Goal: Task Accomplishment & Management: Complete application form

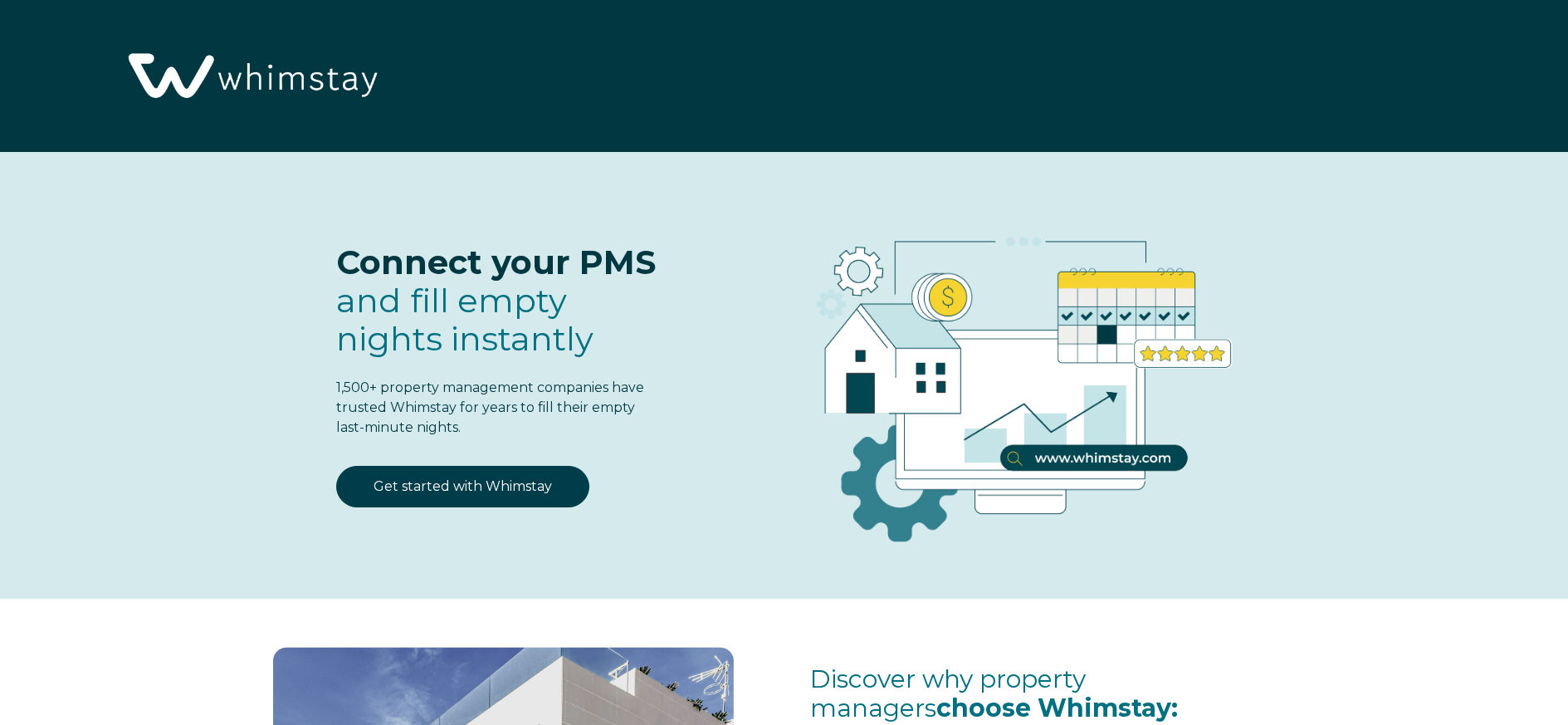
select select "GB"
select select "Standard"
click at [460, 485] on link "Get started with Whimstay" at bounding box center [462, 486] width 253 height 42
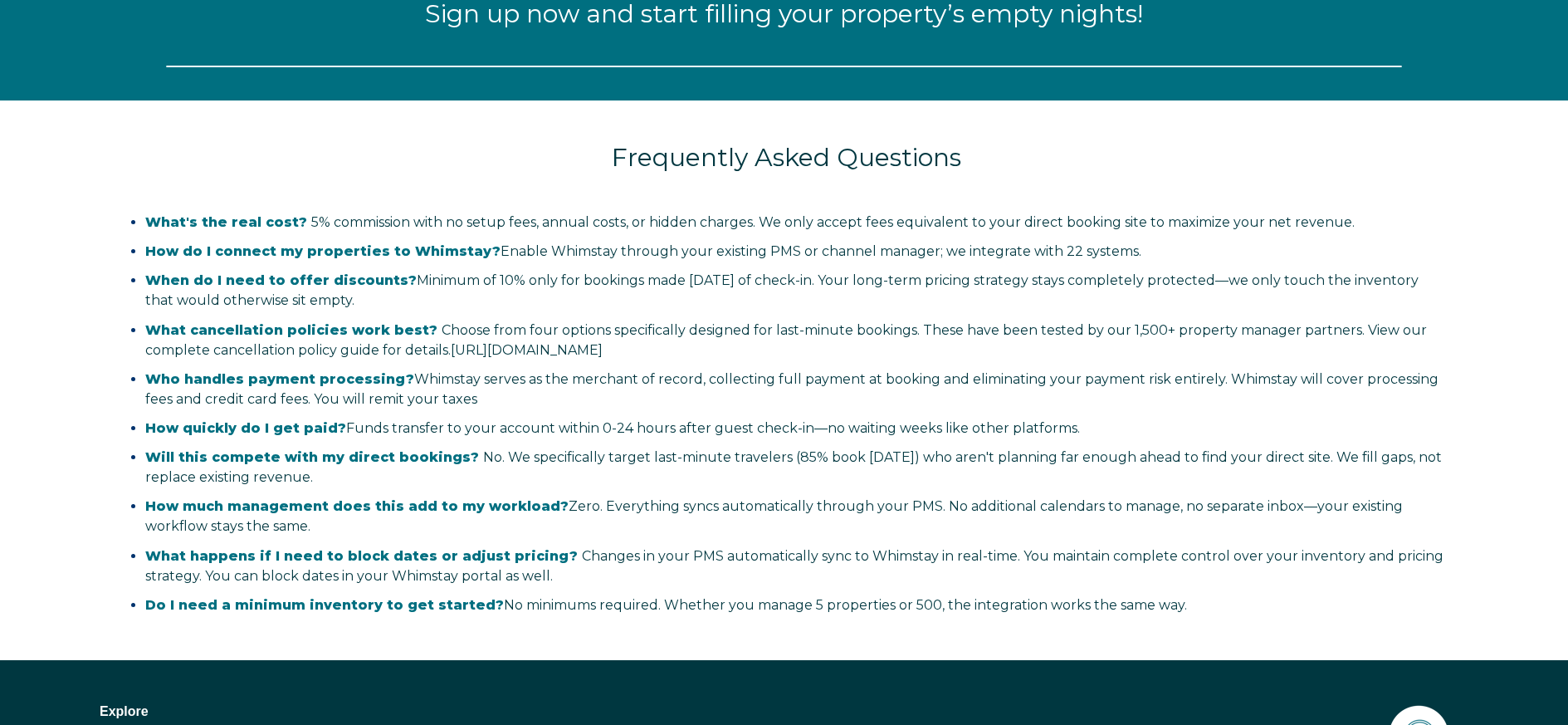
select select "GB"
select select "Standard"
